Goal: Task Accomplishment & Management: Complete application form

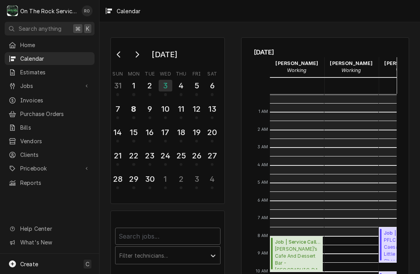
scroll to position [141, 0]
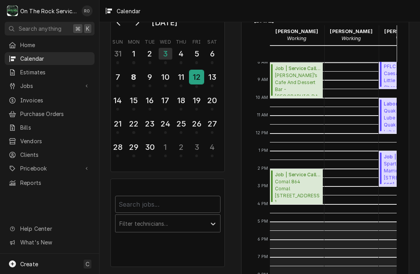
click at [197, 78] on div "12" at bounding box center [197, 76] width 14 height 13
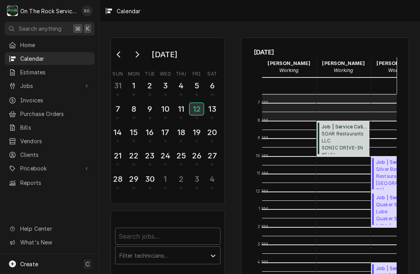
scroll to position [117, 8]
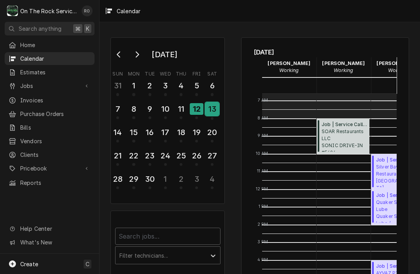
click at [210, 112] on div "13" at bounding box center [212, 108] width 14 height 13
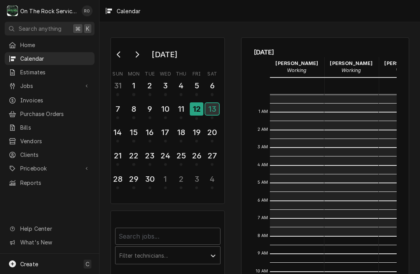
scroll to position [141, 0]
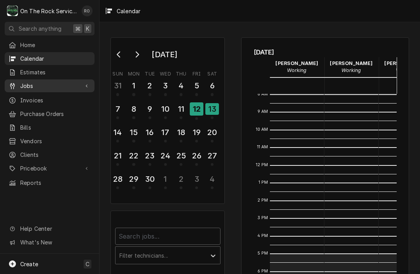
click at [52, 83] on span "Jobs" at bounding box center [49, 86] width 59 height 8
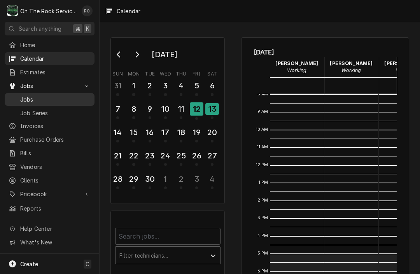
click at [42, 95] on span "Jobs" at bounding box center [55, 99] width 70 height 8
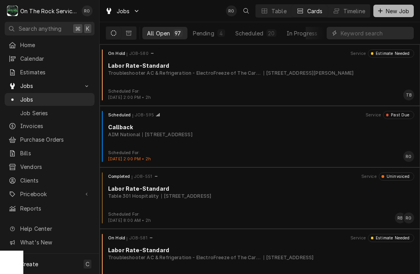
click at [394, 9] on span "New Job" at bounding box center [397, 11] width 26 height 8
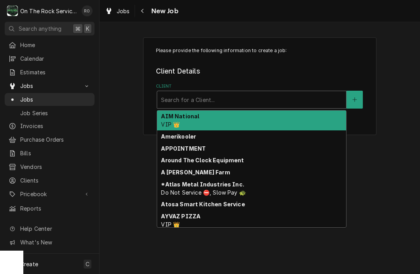
click at [258, 103] on div "Client" at bounding box center [251, 99] width 181 height 14
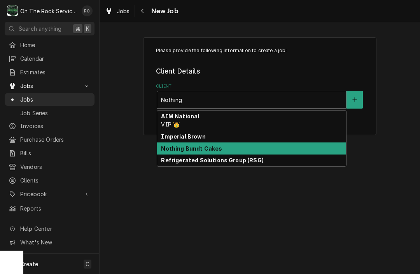
click at [234, 150] on div "Nothing Bundt Cakes" at bounding box center [251, 148] width 189 height 12
type input "Nothing"
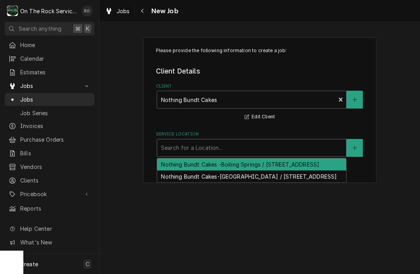
click at [234, 150] on div "Service Location" at bounding box center [251, 148] width 181 height 14
click at [237, 163] on div "Nothing Bundt Cakes -Boiling Springs / [STREET_ADDRESS]" at bounding box center [251, 164] width 189 height 12
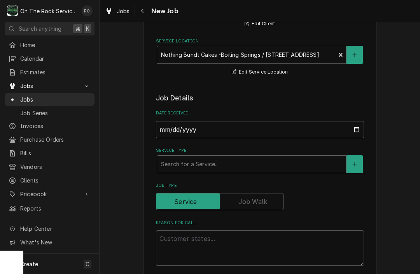
scroll to position [93, 0]
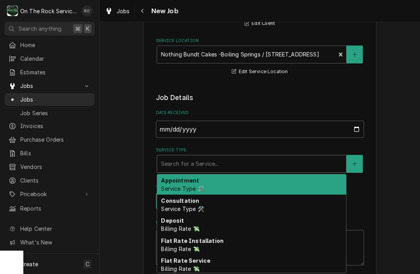
click at [237, 160] on div "Service Type" at bounding box center [251, 164] width 181 height 14
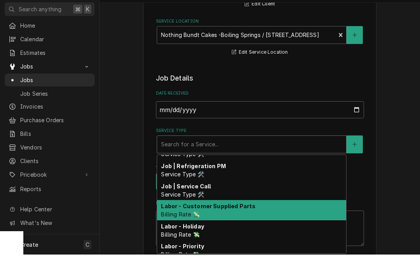
scroll to position [307, 0]
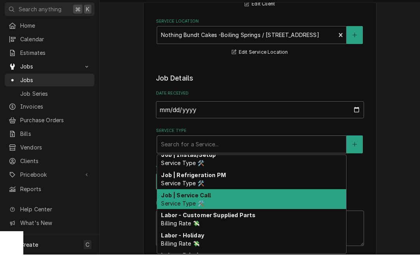
click at [259, 208] on div "Job | Service Call Service Type 🛠️" at bounding box center [251, 218] width 189 height 20
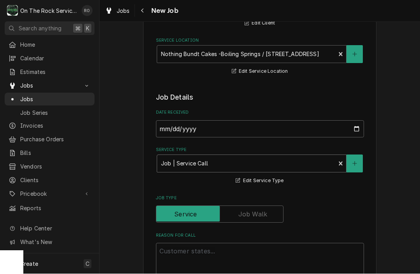
click at [218, 160] on div "Service Type" at bounding box center [246, 164] width 171 height 14
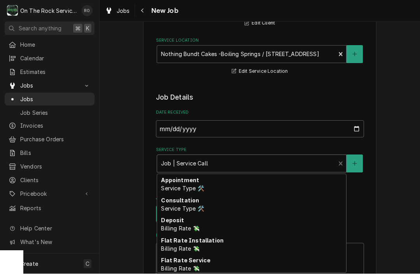
scroll to position [251, 0]
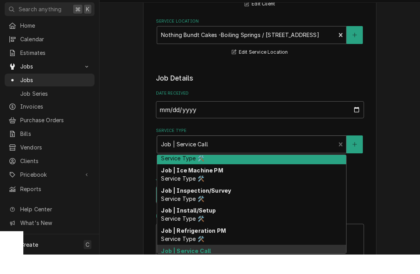
click at [218, 157] on div "Service Type" at bounding box center [246, 164] width 171 height 14
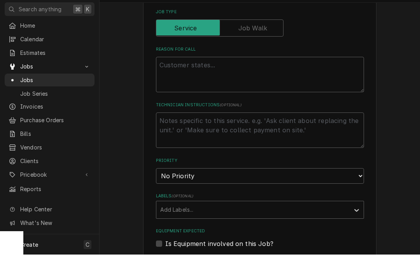
scroll to position [266, 0]
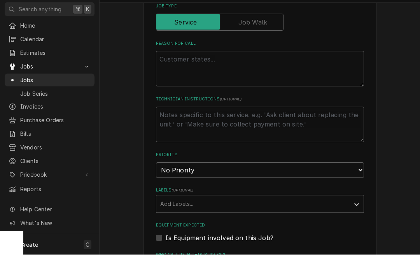
click at [204, 216] on div "Labels" at bounding box center [252, 223] width 185 height 14
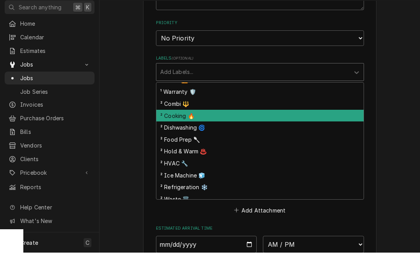
scroll to position [75, 0]
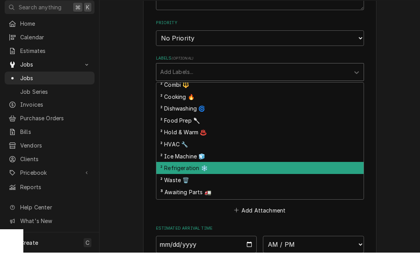
click at [197, 183] on div "² Refrigeration ❄️" at bounding box center [259, 189] width 207 height 12
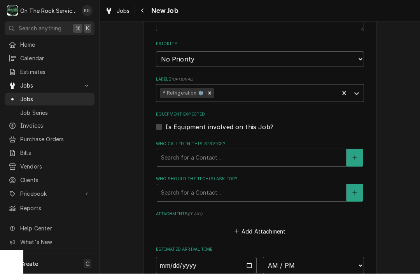
click at [245, 86] on div "Labels" at bounding box center [275, 93] width 120 height 14
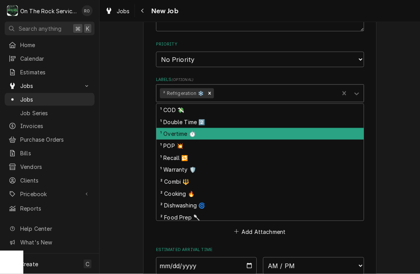
click at [232, 128] on div "¹ Overtime ⏱️" at bounding box center [259, 134] width 207 height 12
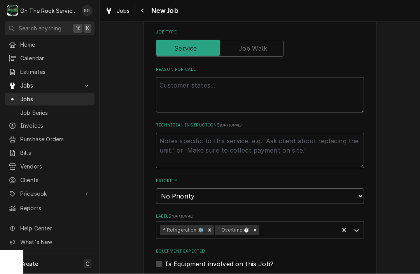
scroll to position [255, 0]
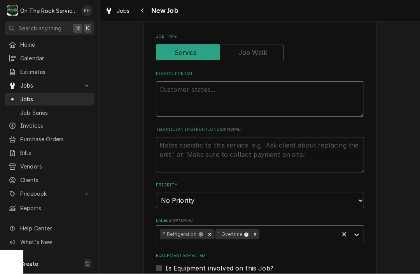
click at [247, 96] on textarea "Reason For Call" at bounding box center [260, 99] width 208 height 35
type textarea "x"
type textarea "C"
type textarea "x"
type textarea "Co"
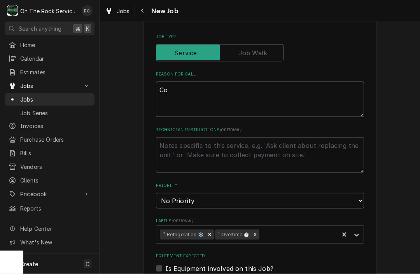
type textarea "x"
type textarea "Col"
type textarea "x"
type textarea "Coll"
type textarea "x"
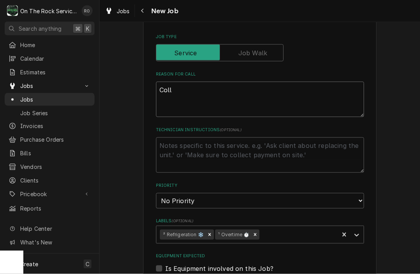
type textarea "Col"
type textarea "x"
type textarea "Co"
type textarea "x"
type textarea "Coo"
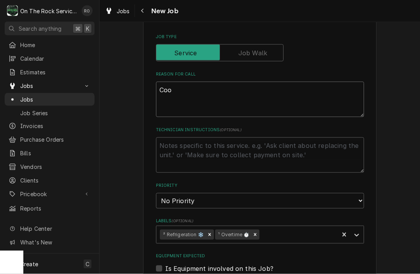
type textarea "x"
type textarea "Cool"
type textarea "x"
type textarea "Coole"
type textarea "x"
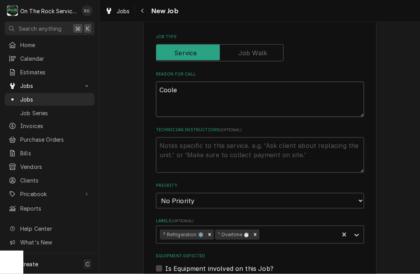
type textarea "Cooler"
type textarea "x"
type textarea "Cooler"
type textarea "x"
type textarea "Cooler t"
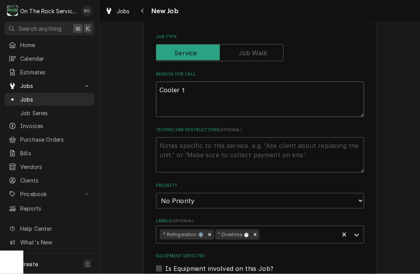
type textarea "x"
type textarea "Cooler te"
type textarea "x"
type textarea "Cooler tem"
type textarea "x"
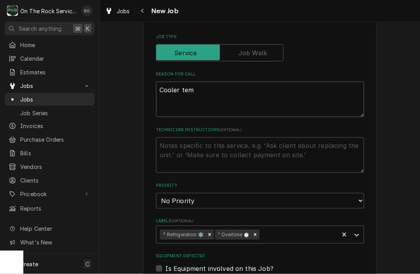
type textarea "Cooler temp"
type textarea "x"
type textarea "Cooler tempr"
type textarea "x"
type textarea "Cooler tempri"
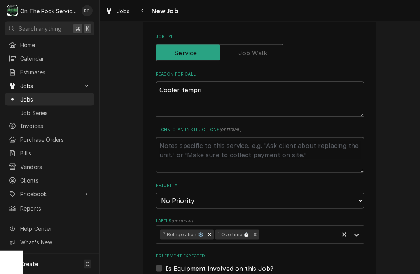
type textarea "x"
type textarea "Cooler tempris"
type textarea "x"
type textarea "Cooler temprisi"
type textarea "x"
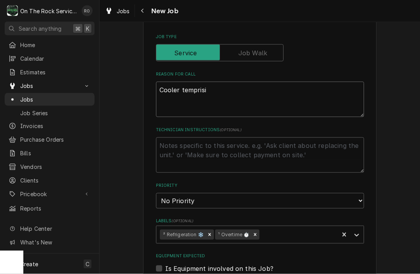
type textarea "Cooler temprisin"
type textarea "x"
type textarea "Cooler temprising"
type textarea "x"
type textarea "Cooler temp rising"
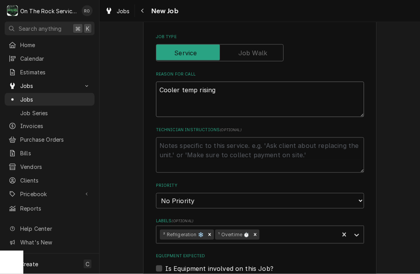
type textarea "x"
type textarea "Cooler temp rising"
type textarea "x"
type textarea "Cooler temp rising a"
type textarea "x"
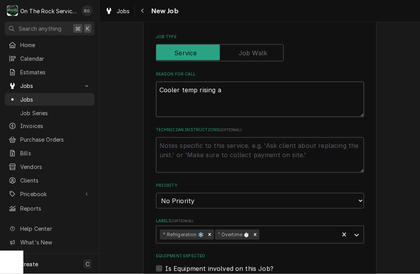
type textarea "Cooler temp rising ab"
type textarea "x"
type textarea "Cooler temp rising abo"
type textarea "x"
type textarea "Cooler temp rising abou"
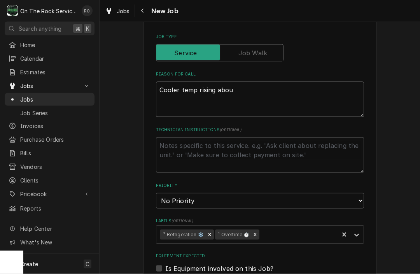
type textarea "x"
type textarea "Cooler temp rising about"
type textarea "x"
type textarea "Cooler temp rising about"
type textarea "x"
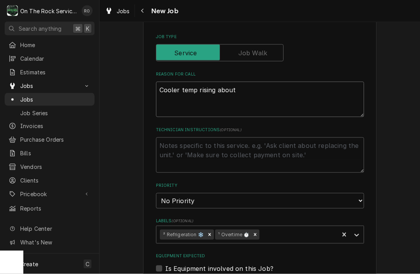
type textarea "Cooler temp rising about 1"
type textarea "x"
type textarea "Cooler temp rising about 10"
type textarea "x"
type textarea "Cooler temp rising about 10"
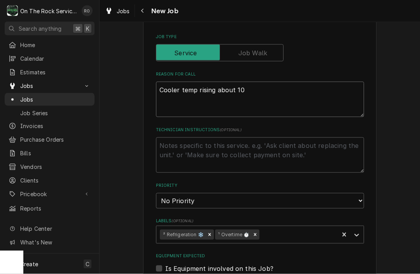
type textarea "x"
type textarea "Cooler temp rising about 10 d"
type textarea "x"
type textarea "Cooler temp rising about 10 de"
type textarea "x"
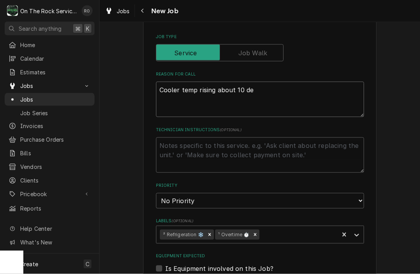
type textarea "Cooler temp rising about 10 deg"
type textarea "x"
type textarea "Cooler temp rising about 10 degr"
type textarea "x"
type textarea "Cooler temp rising about 10 degre"
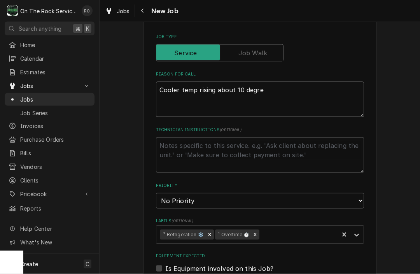
type textarea "x"
type textarea "Cooler temp rising about 10 degree"
type textarea "x"
type textarea "Cooler temp rising about 10 degrees"
type textarea "x"
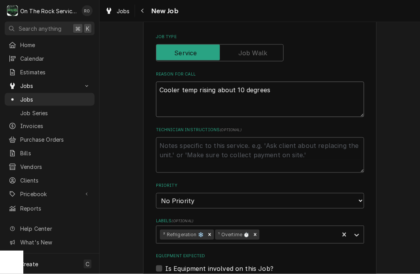
type textarea "Cooler temp rising about 10 degrees"
type textarea "x"
type textarea "Cooler temp rising about 10 degrees h"
type textarea "x"
type textarea "Cooler temp rising about 10 degrees hi"
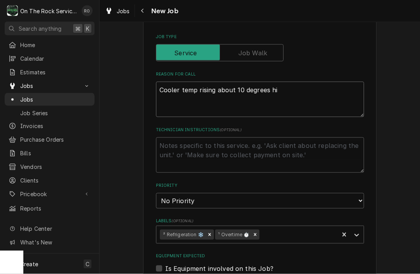
type textarea "x"
type textarea "Cooler temp rising about 10 degrees hig"
type textarea "x"
type textarea "Cooler temp rising about 10 degrees high"
type textarea "x"
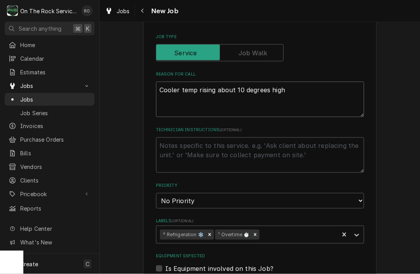
type textarea "Cooler temp rising about 10 degrees highe"
type textarea "x"
type textarea "Cooler temp rising about 10 degrees higher"
type textarea "x"
type textarea "Cooler temp rising about 10 degrees higher"
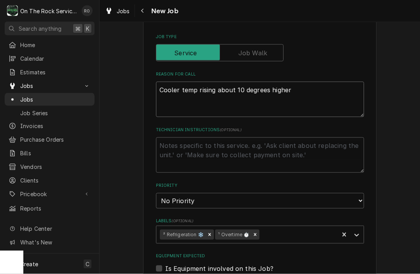
type textarea "x"
type textarea "Cooler temp rising about 10 degrees higher t"
type textarea "x"
type textarea "Cooler temp rising about 10 degrees higher th"
type textarea "x"
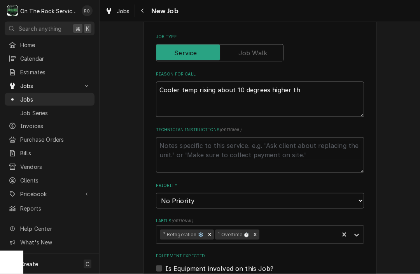
type textarea "Cooler temp rising about 10 degrees higher tha"
type textarea "x"
type textarea "Cooler temp rising about 10 degrees higher than"
type textarea "x"
type textarea "Cooler temp rising about 10 degrees higher than"
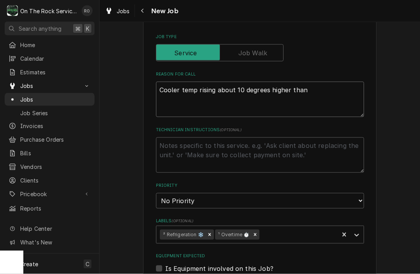
type textarea "x"
type textarea "Cooler temp rising about 10 degrees higher than n"
type textarea "x"
type textarea "Cooler temp rising about 10 degrees higher than no"
type textarea "x"
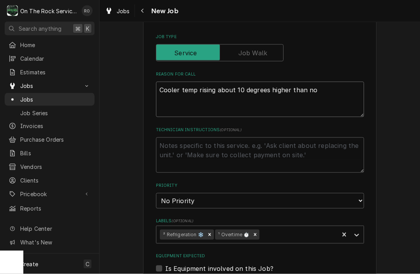
type textarea "Cooler temp rising about 10 degrees higher than nor"
type textarea "x"
type textarea "Cooler temp rising about 10 degrees higher than norm"
type textarea "x"
type textarea "Cooler temp rising about 10 degrees higher than norma"
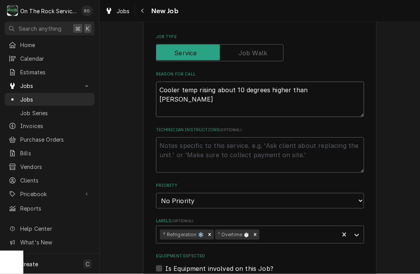
type textarea "x"
type textarea "Cooler temp rising about 10 degrees higher than normal"
type textarea "x"
type textarea "Cooler temp rising about 10 degrees higher than normal."
type textarea "x"
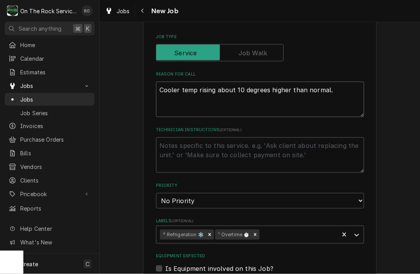
type textarea "Cooler temp risin about 10 degrees higher than normal."
type textarea "x"
type textarea "Cooler temp risi about 10 degrees higher than normal."
type textarea "x"
type textarea "Cooler temp ris about 10 degrees higher than normal."
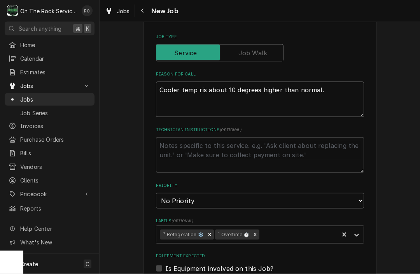
type textarea "x"
type textarea "Cooler temp ri about 10 degrees higher than normal."
type textarea "x"
type textarea "Cooler temp r about 10 degrees higher than normal."
type textarea "x"
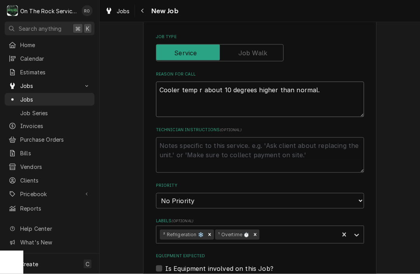
type textarea "Cooler temp about 10 degrees higher than normal."
type textarea "x"
type textarea "Cooler temp about 10 degrees higher than normal."
type textarea "x"
type textarea "Cooler tempi about 10 degrees higher than normal."
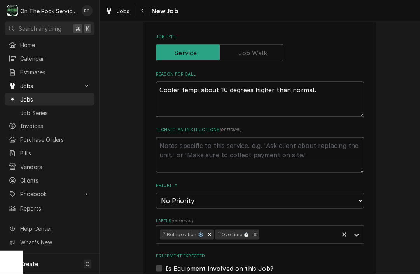
type textarea "x"
type textarea "Cooler tempin about 10 degrees higher than normal."
type textarea "x"
type textarea "Cooler temping about 10 degrees higher than normal."
type textarea "x"
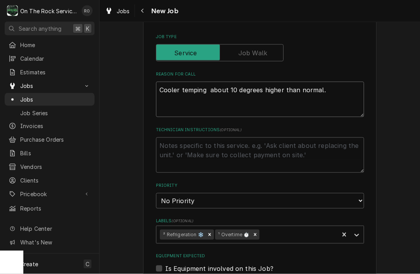
type textarea "Cooler temping about 10 degrees higher than normal."
type textarea "x"
type textarea "Cooler temping about 10 degrees higher than normal."
click at [0, 0] on html "O On The Rock Services RO Search anything ⌘ K Home Calendar Estimates Jobs Jobs…" at bounding box center [210, 137] width 420 height 274
click at [322, 89] on textarea "Cooler temping about 10 degrees higher than normal." at bounding box center [260, 99] width 208 height 35
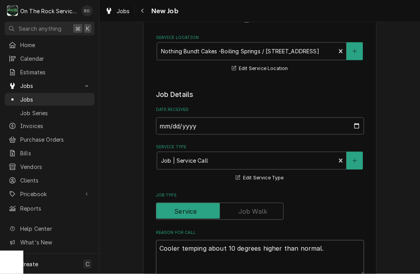
scroll to position [109, 0]
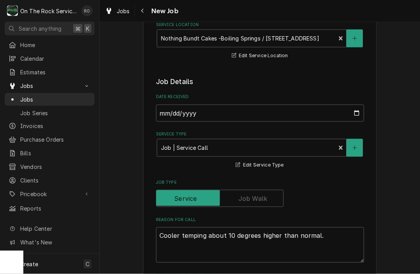
click at [249, 136] on label "Service Type" at bounding box center [260, 134] width 208 height 6
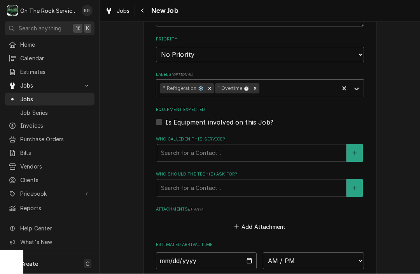
scroll to position [407, 0]
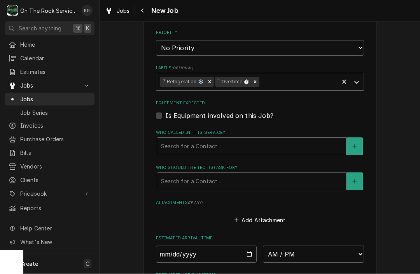
click at [259, 144] on div "Who called in this service?" at bounding box center [251, 147] width 181 height 14
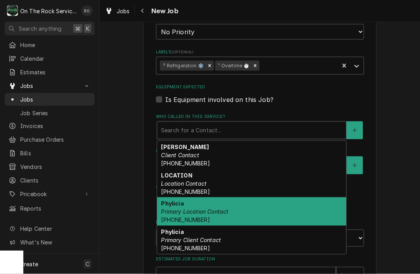
scroll to position [428, 0]
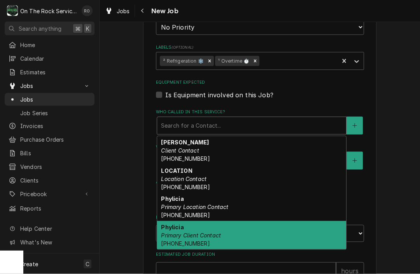
click at [249, 230] on div "Phylicia Primary Client Contact (864) 372-6321" at bounding box center [251, 235] width 189 height 28
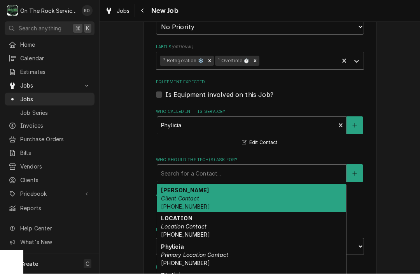
click at [225, 166] on div "Who should the tech(s) ask for?" at bounding box center [251, 173] width 181 height 14
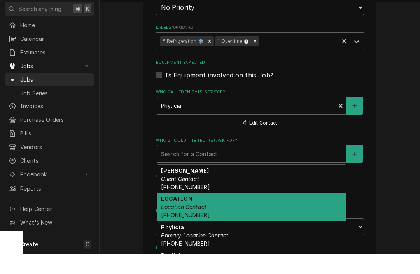
click at [224, 212] on div "LOCATION Location Contact (864) 216-7776" at bounding box center [251, 226] width 189 height 28
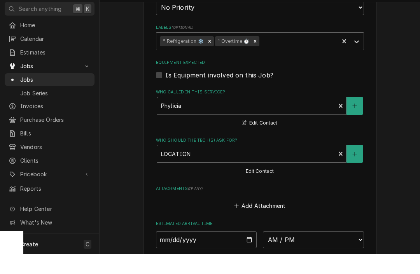
type textarea "x"
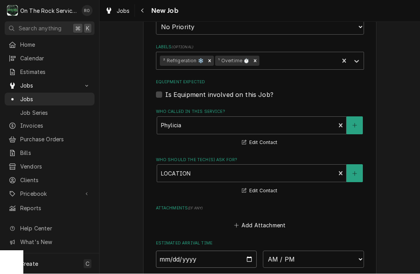
type input "2025-09-12"
click at [229, 251] on input "2025-09-12" at bounding box center [206, 259] width 101 height 17
type textarea "x"
type input "2025-09-13"
type textarea "x"
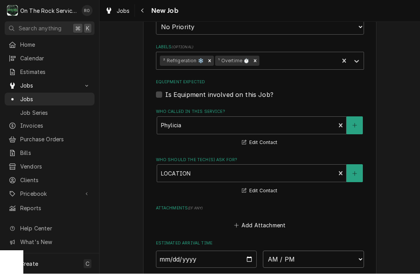
select select "09:00:00"
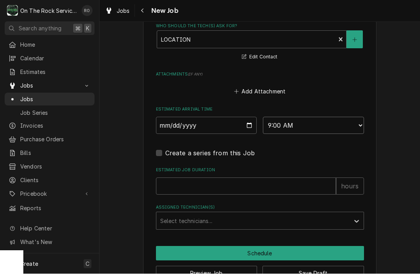
scroll to position [571, 0]
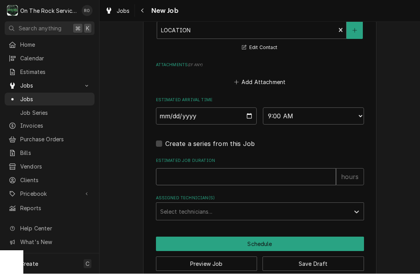
click at [231, 174] on input "Estimated Job Duration" at bounding box center [246, 176] width 180 height 17
type textarea "x"
type input "2"
type textarea "x"
type input "2"
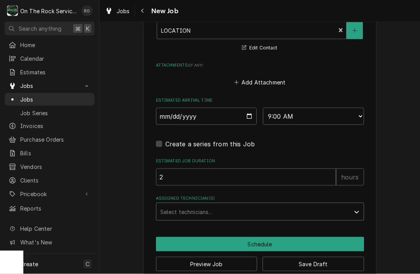
click at [228, 214] on div "Select technicians..." at bounding box center [252, 211] width 193 height 17
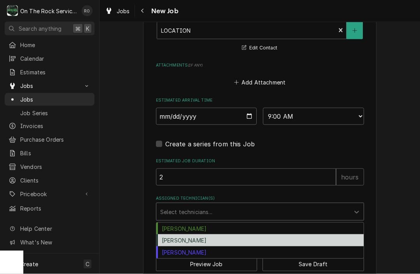
click at [223, 237] on div "Rich Ortega" at bounding box center [259, 240] width 207 height 12
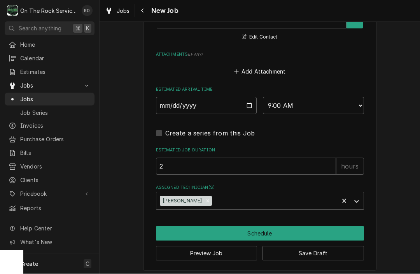
scroll to position [581, 0]
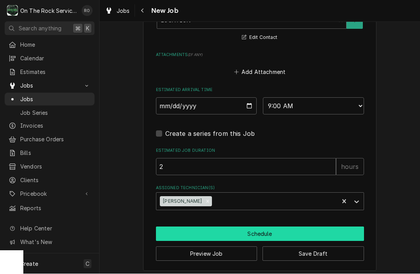
click at [229, 233] on button "Schedule" at bounding box center [260, 234] width 208 height 14
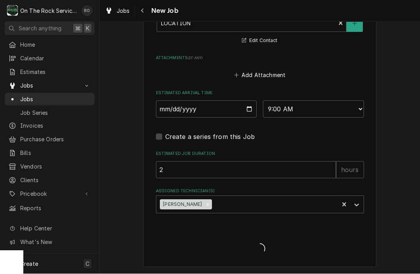
scroll to position [573, 0]
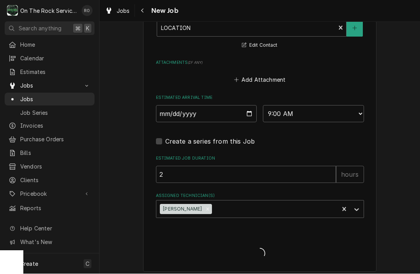
type textarea "x"
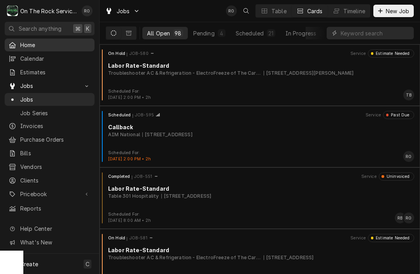
click at [44, 44] on span "Home" at bounding box center [55, 45] width 70 height 8
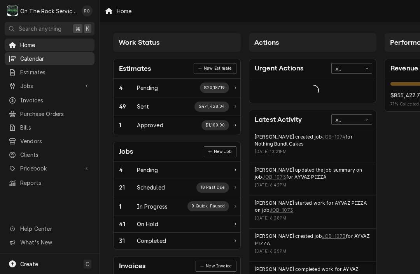
click at [40, 54] on span "Calendar" at bounding box center [55, 58] width 70 height 8
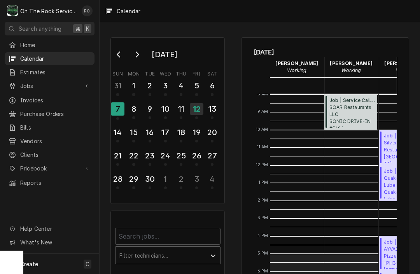
scroll to position [141, 0]
click at [217, 109] on div "13" at bounding box center [212, 108] width 14 height 13
